Goal: Find specific page/section: Find specific page/section

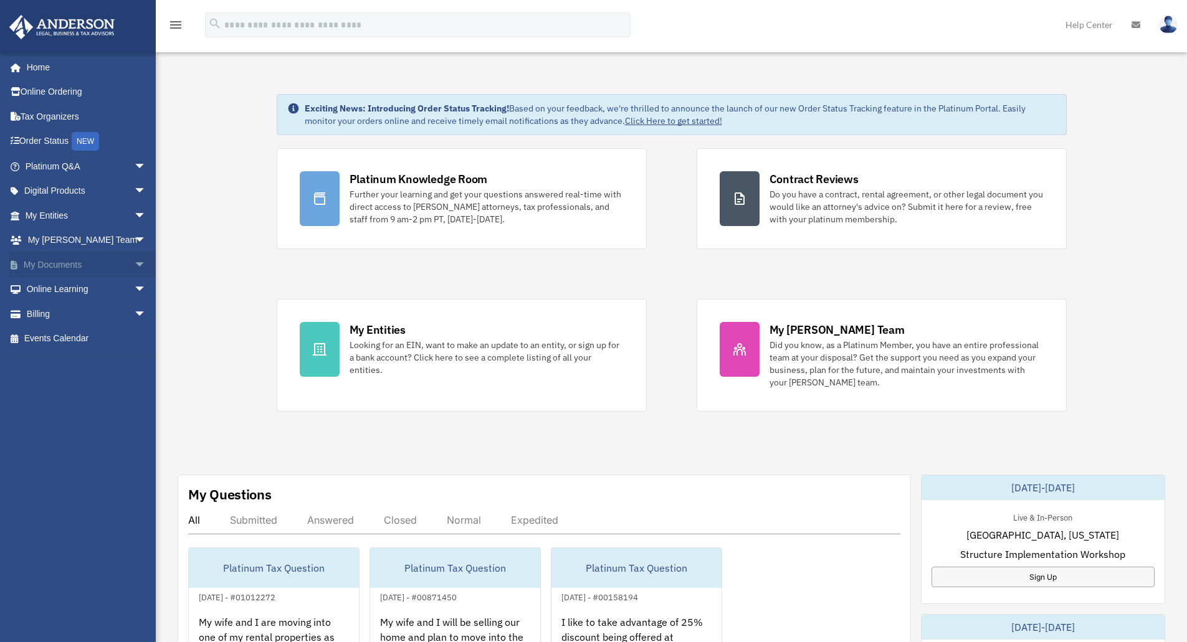
click at [134, 266] on span "arrow_drop_down" at bounding box center [146, 265] width 25 height 26
click at [52, 288] on link "Box" at bounding box center [91, 289] width 148 height 25
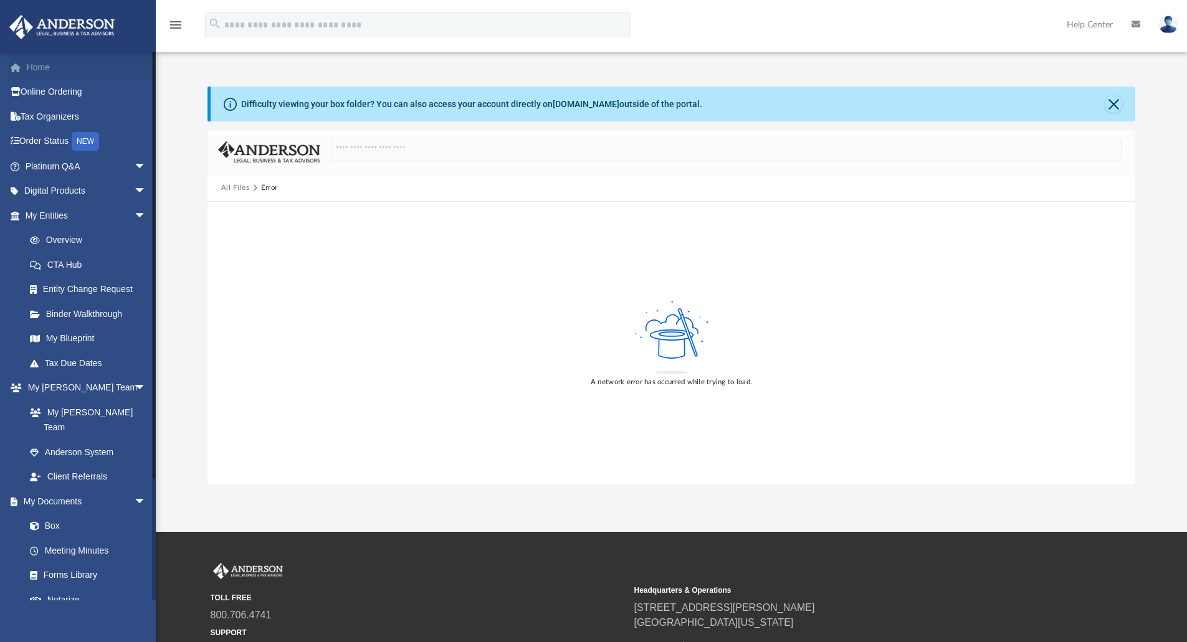
click at [56, 62] on link "Home" at bounding box center [87, 67] width 156 height 25
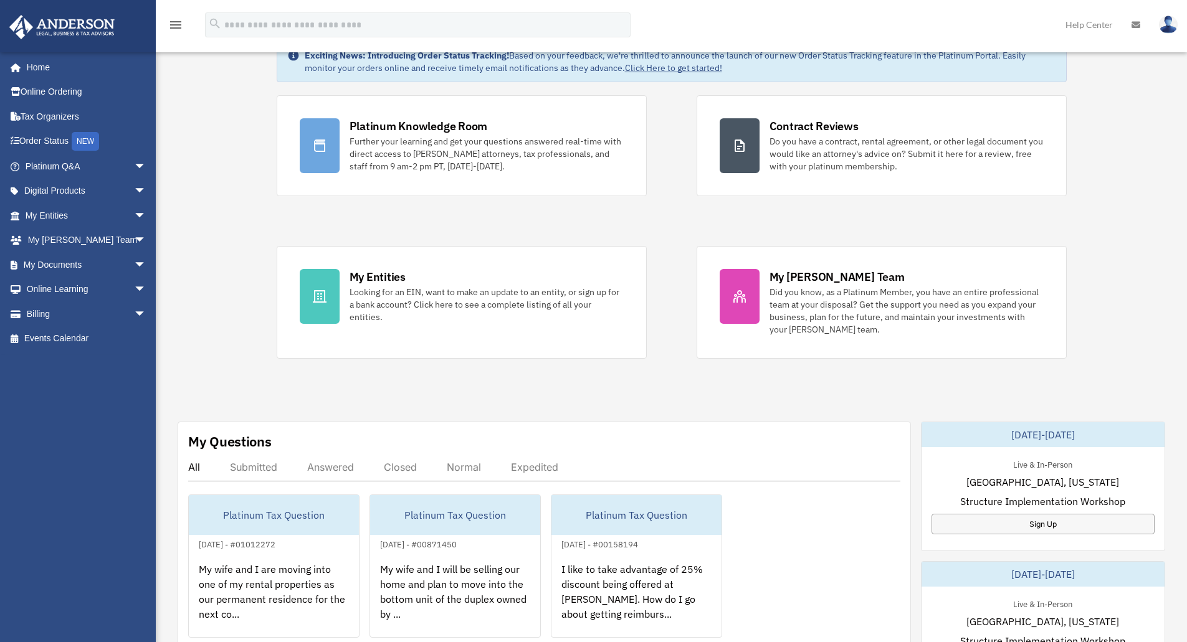
scroll to position [22, 0]
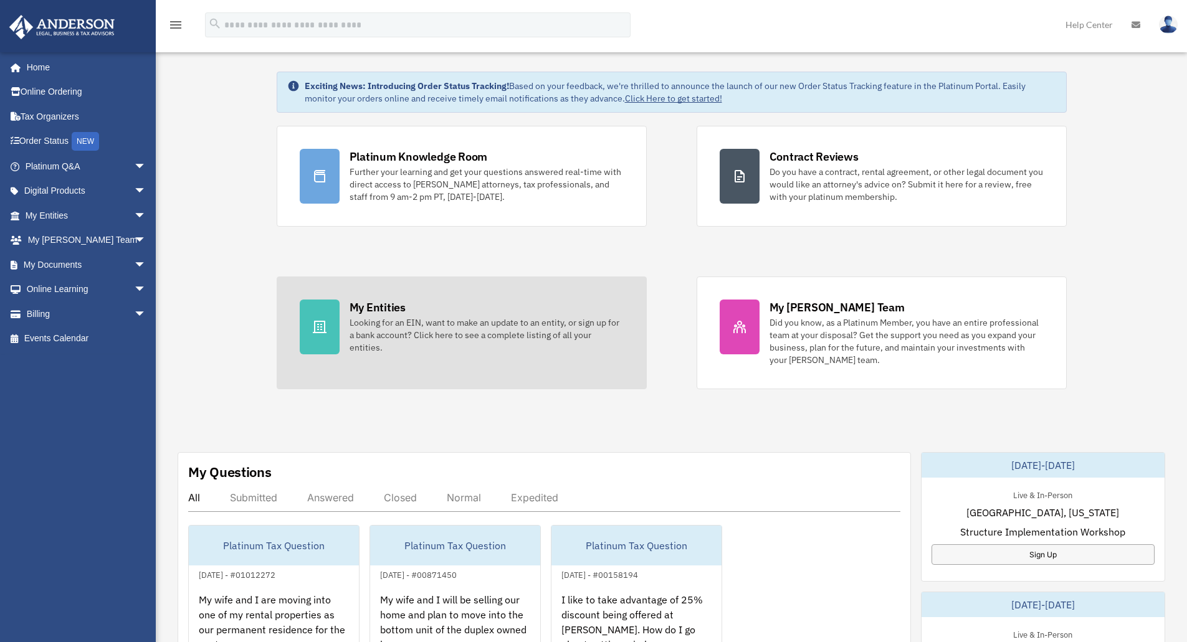
click at [393, 338] on div "Looking for an EIN, want to make an update to an entity, or sign up for a bank …" at bounding box center [486, 334] width 274 height 37
